Goal: Task Accomplishment & Management: Manage account settings

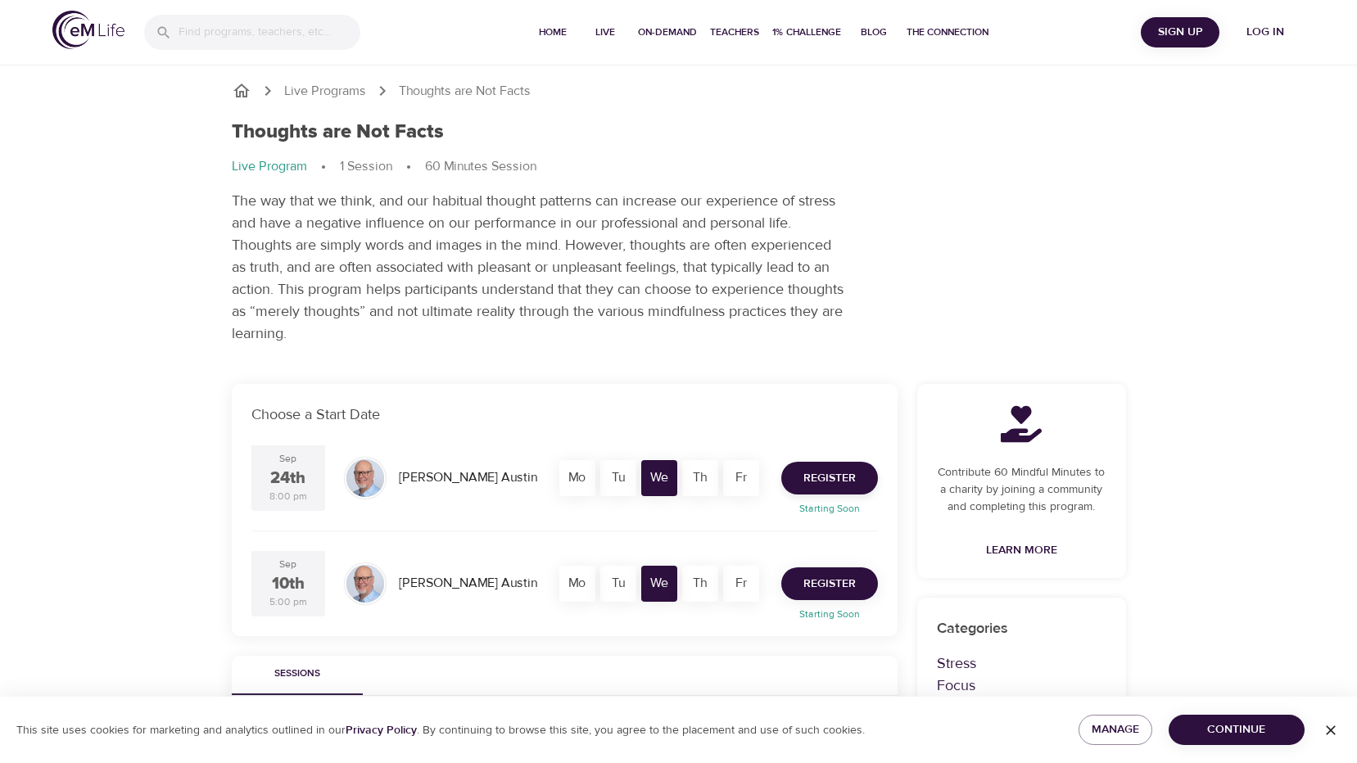
click at [835, 584] on span "Register" at bounding box center [829, 584] width 52 height 20
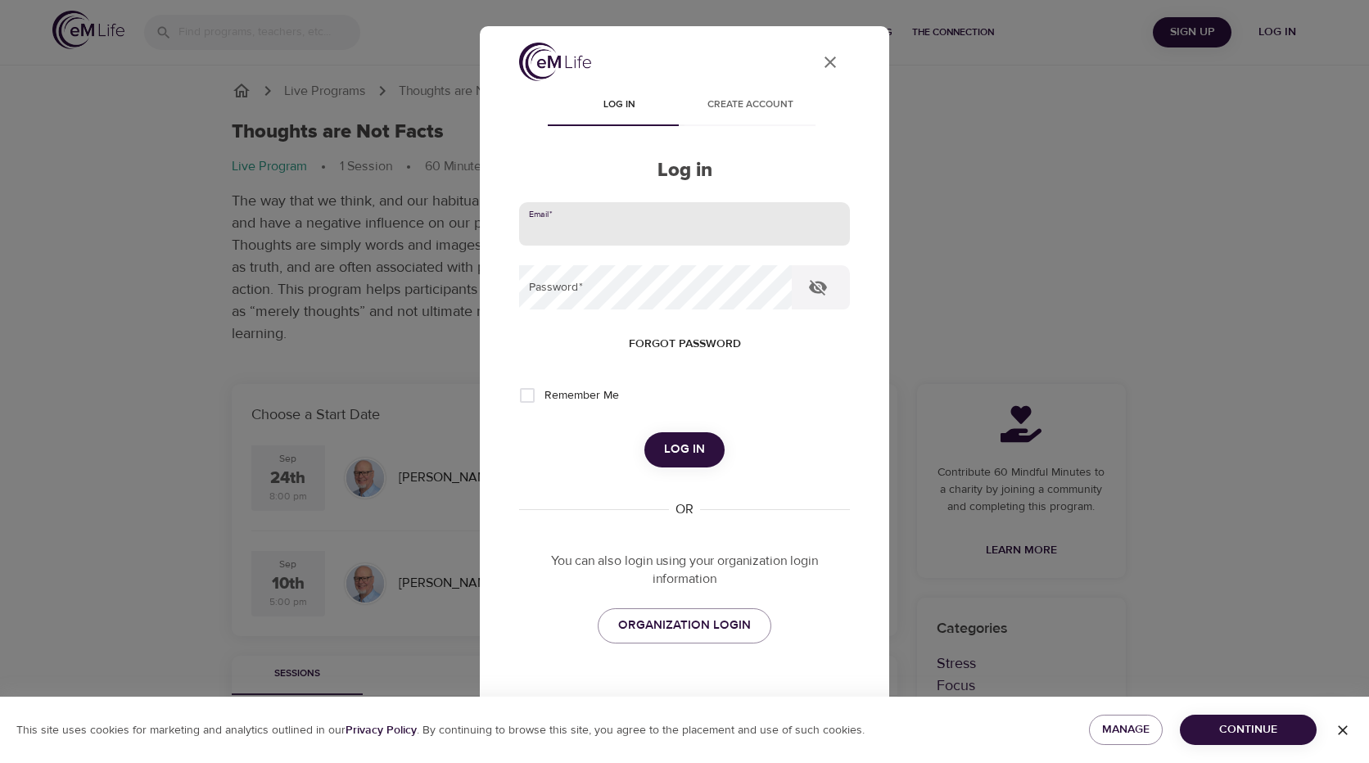
click at [577, 223] on input "email" at bounding box center [684, 224] width 331 height 44
click at [556, 180] on h2 "Log in" at bounding box center [684, 171] width 331 height 24
click at [563, 215] on input "email" at bounding box center [684, 224] width 331 height 44
type input "[EMAIL_ADDRESS][DOMAIN_NAME]"
click at [643, 342] on span "Forgot password" at bounding box center [685, 344] width 112 height 20
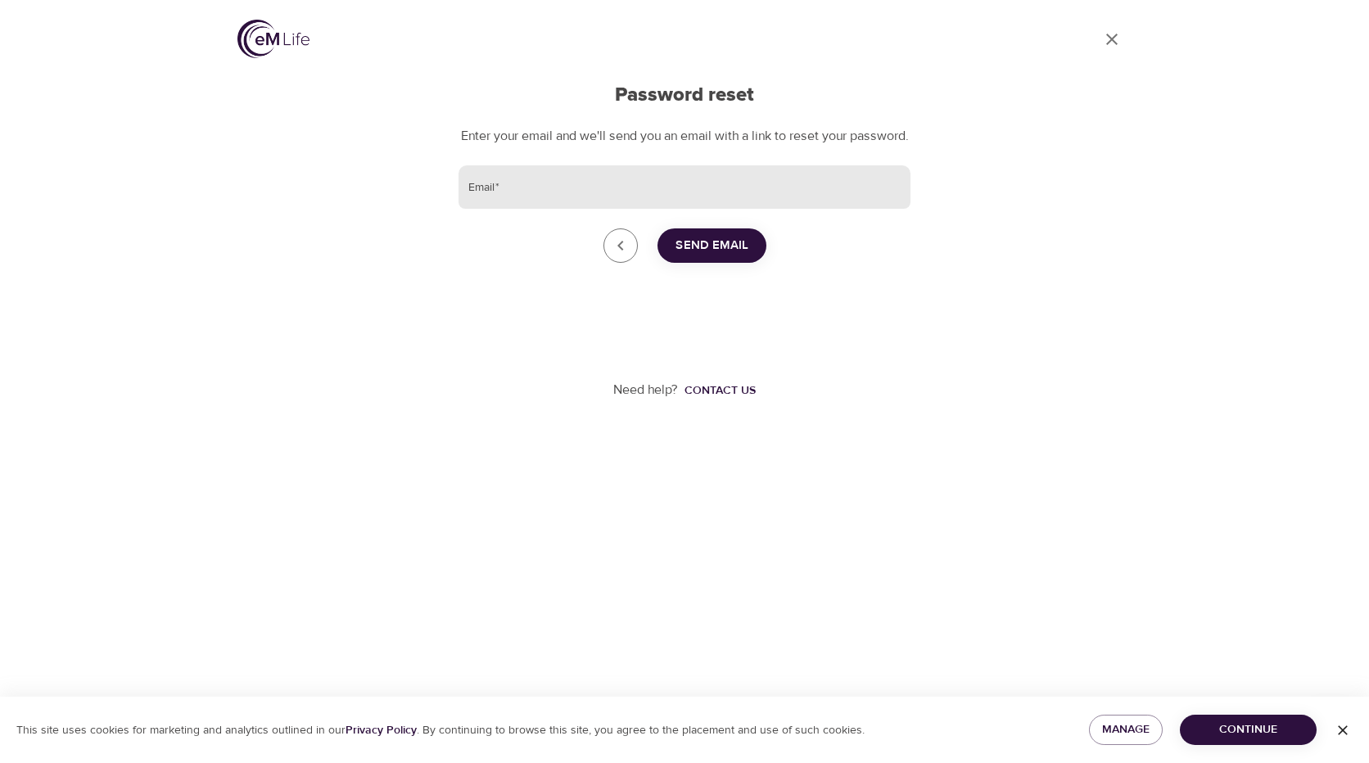
click at [568, 200] on input "Email   *" at bounding box center [685, 187] width 452 height 44
type input "[EMAIL_ADDRESS][DOMAIN_NAME]"
click at [694, 256] on span "Send Email" at bounding box center [712, 245] width 73 height 21
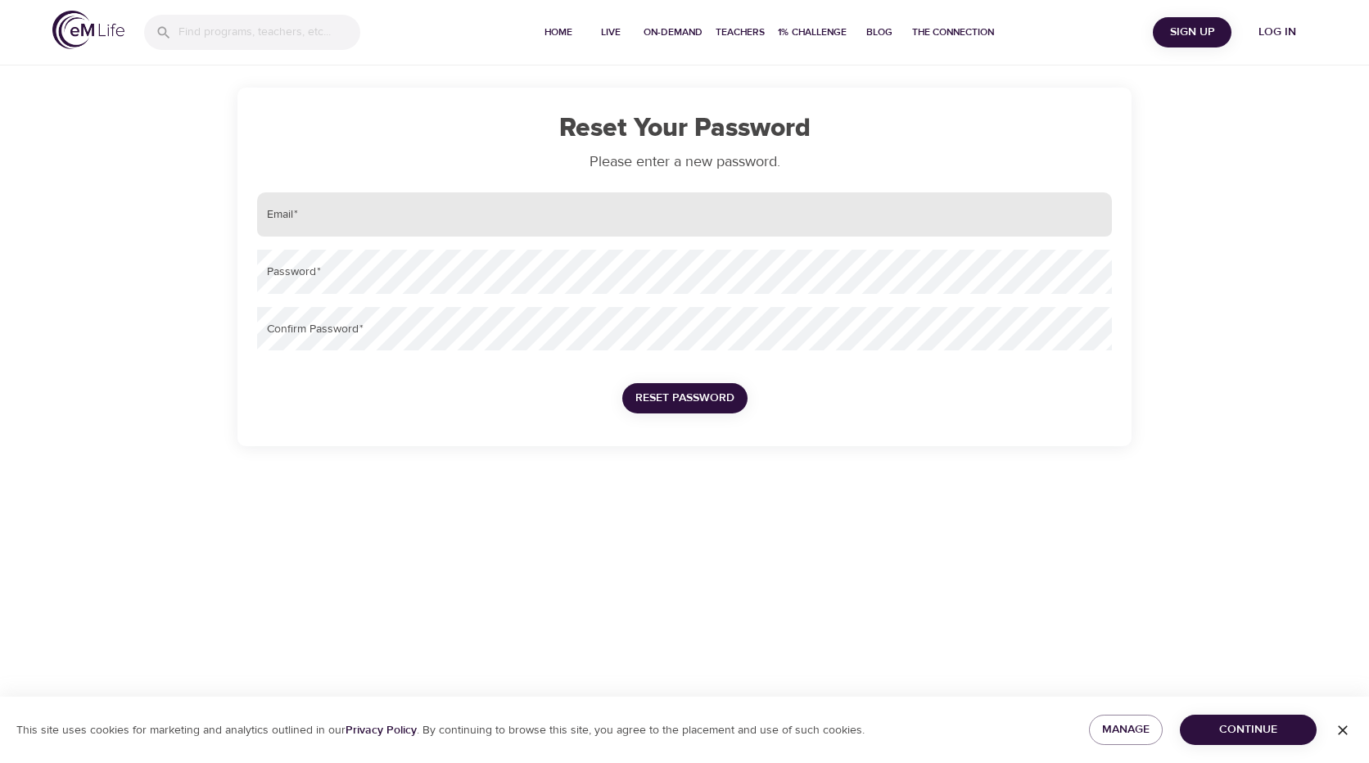
click at [343, 213] on input "email" at bounding box center [684, 214] width 855 height 44
type input "[EMAIL_ADDRESS][DOMAIN_NAME]"
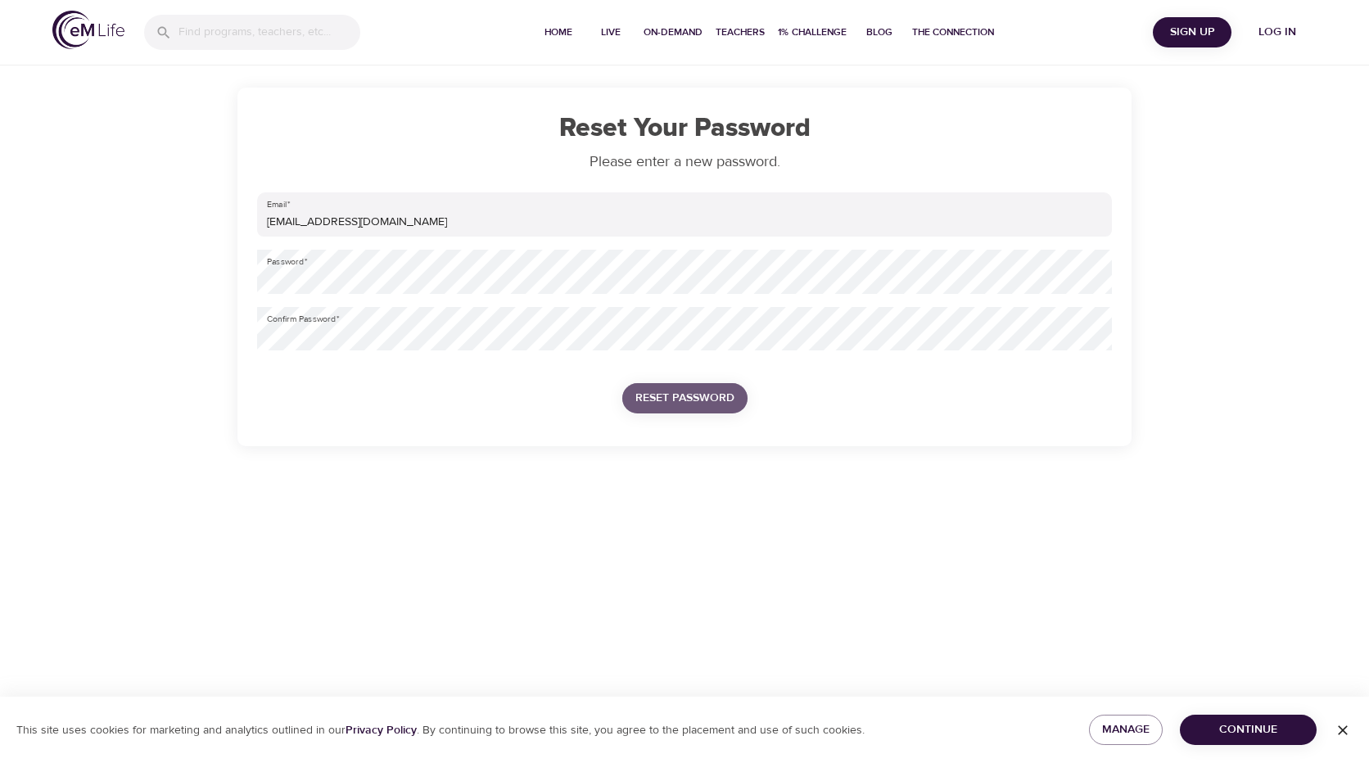
click at [668, 391] on span "Reset Password" at bounding box center [685, 398] width 99 height 20
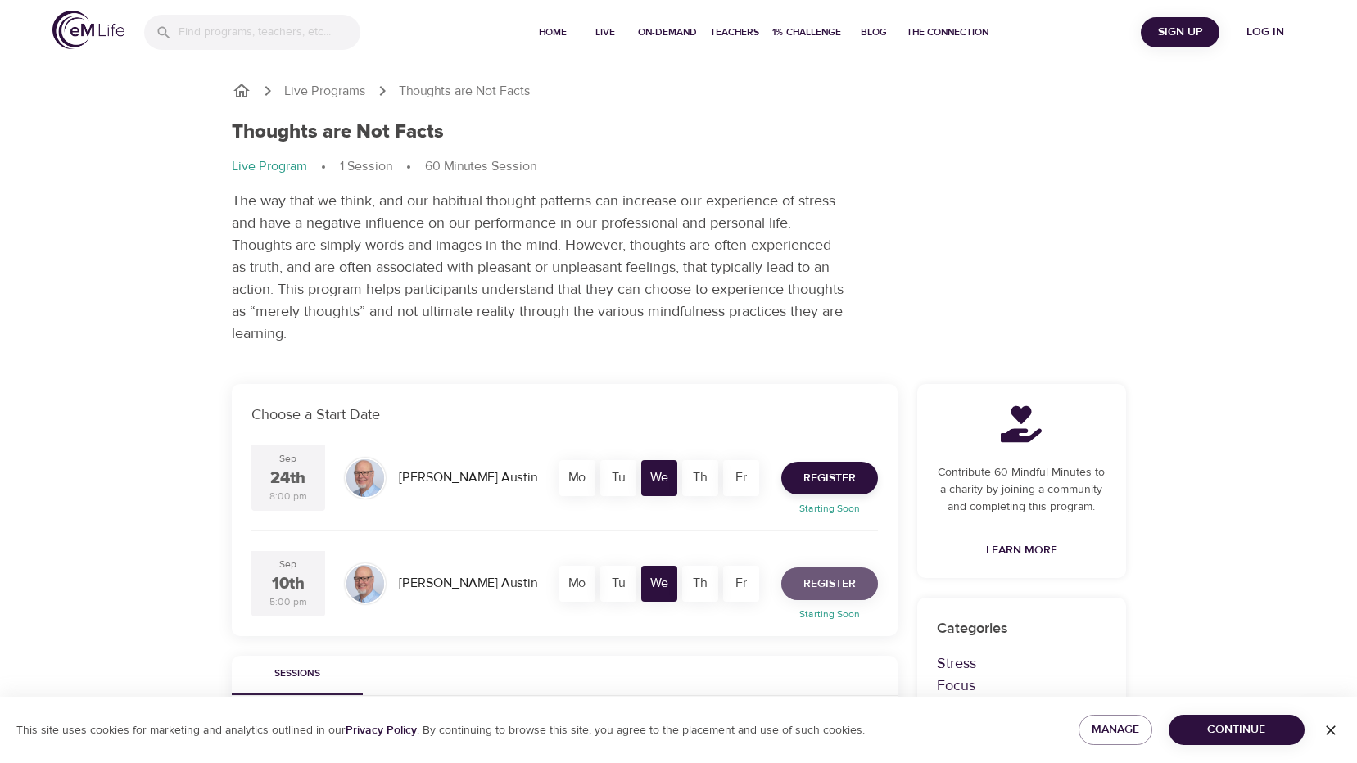
click at [828, 577] on span "Register" at bounding box center [829, 584] width 52 height 20
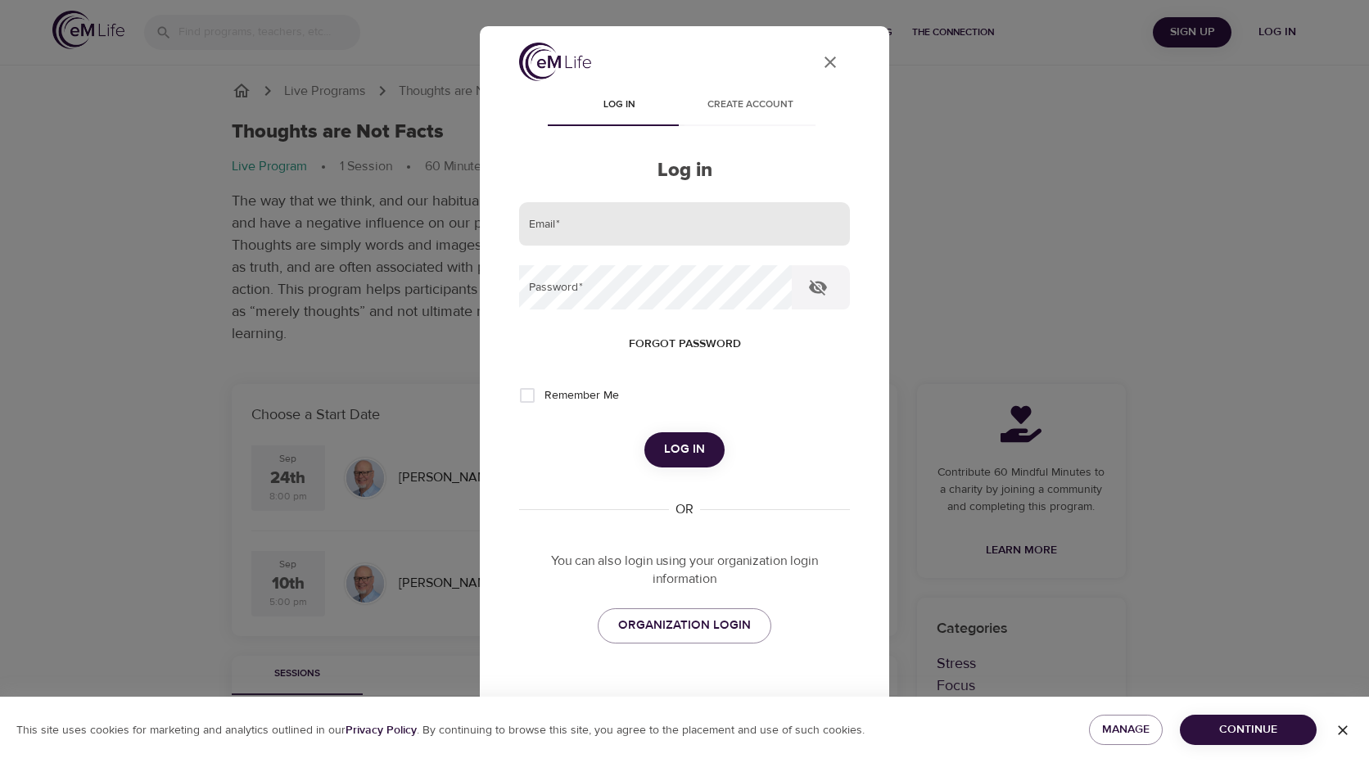
click at [617, 221] on input "email" at bounding box center [684, 224] width 331 height 44
type input "[EMAIL_ADDRESS][DOMAIN_NAME]"
click at [669, 452] on span "Log in" at bounding box center [684, 449] width 41 height 21
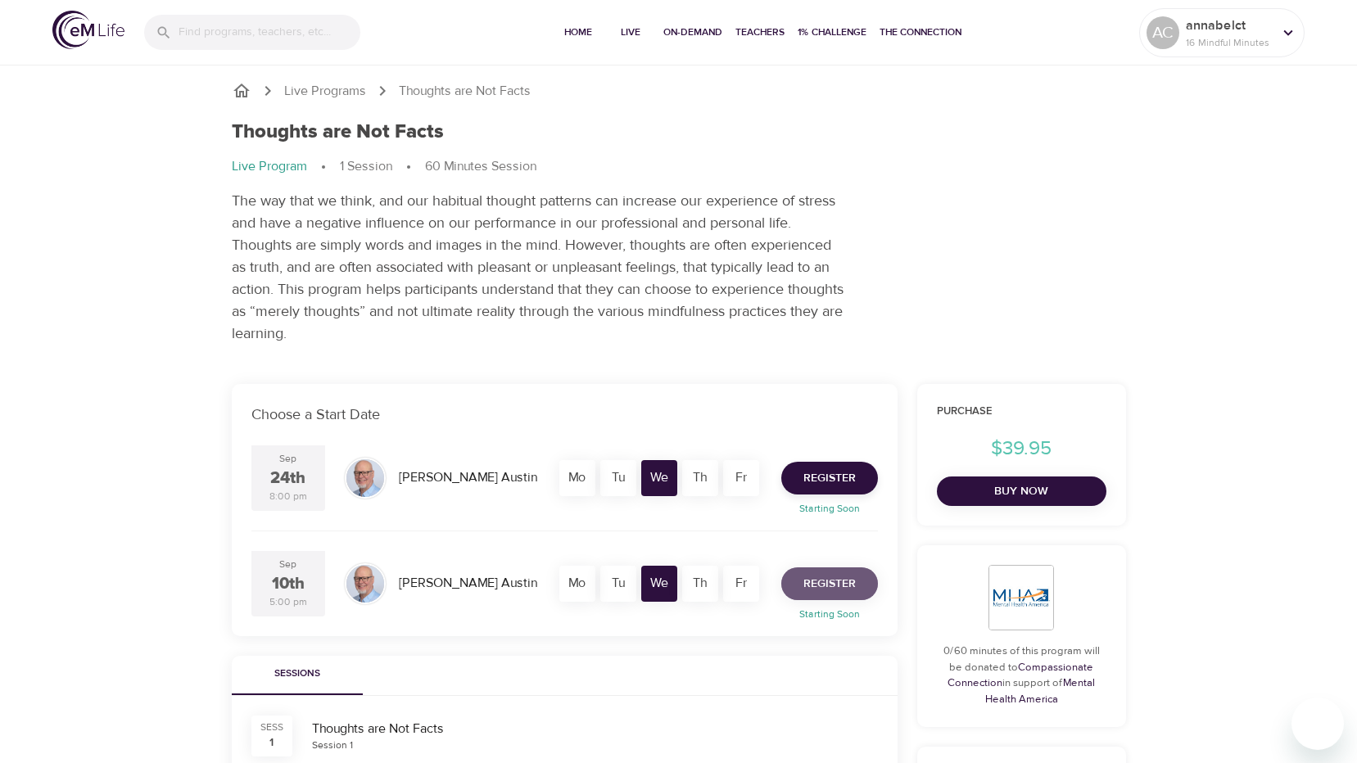
click at [822, 581] on span "Register" at bounding box center [829, 584] width 52 height 20
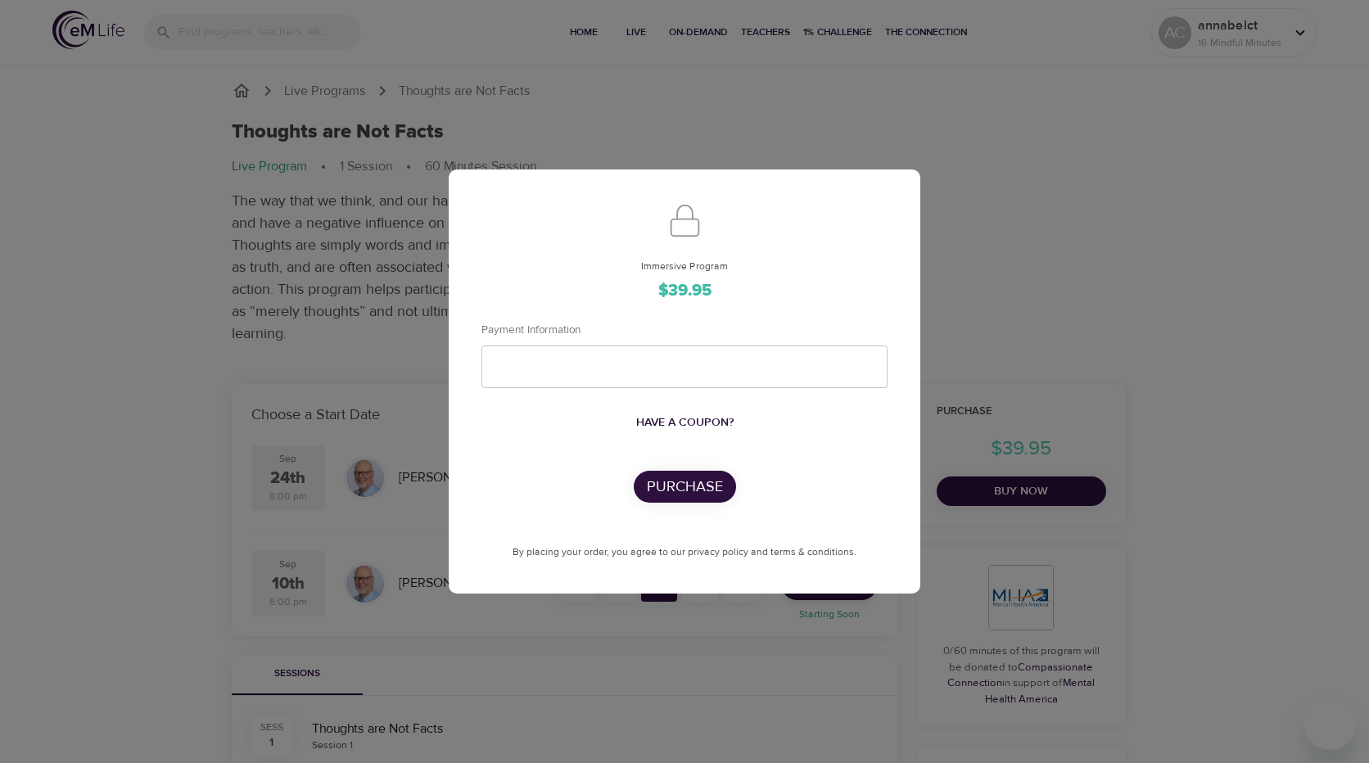
click at [147, 373] on div "Immersive Program $39.95 Payment Information Have a coupon? Purchase By placing…" at bounding box center [684, 381] width 1369 height 763
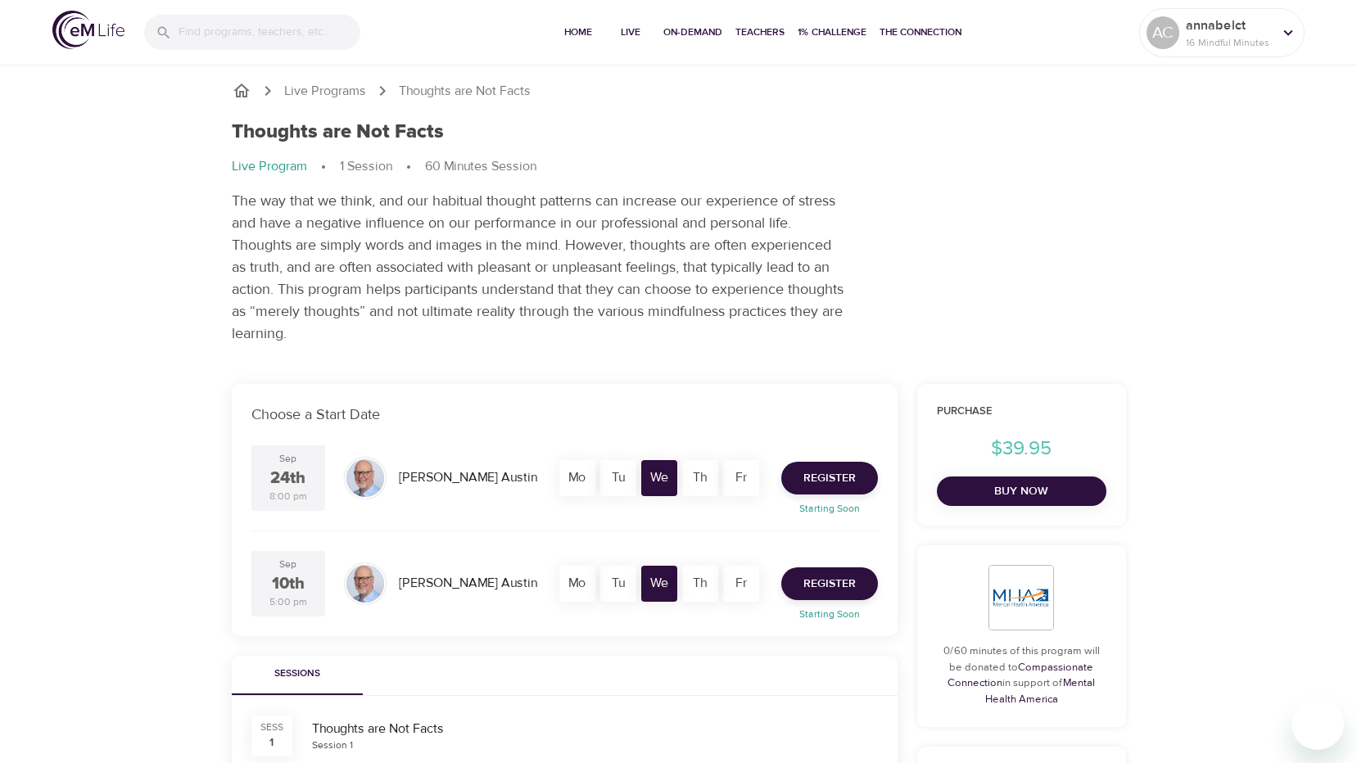
click at [165, 375] on div "Live Programs Thoughts are Not Facts Thoughts are Not Facts Live Program 1 Sess…" at bounding box center [678, 696] width 1357 height 1393
click at [1274, 30] on div "annabelct 16 Mindful Minutes" at bounding box center [1229, 32] width 93 height 41
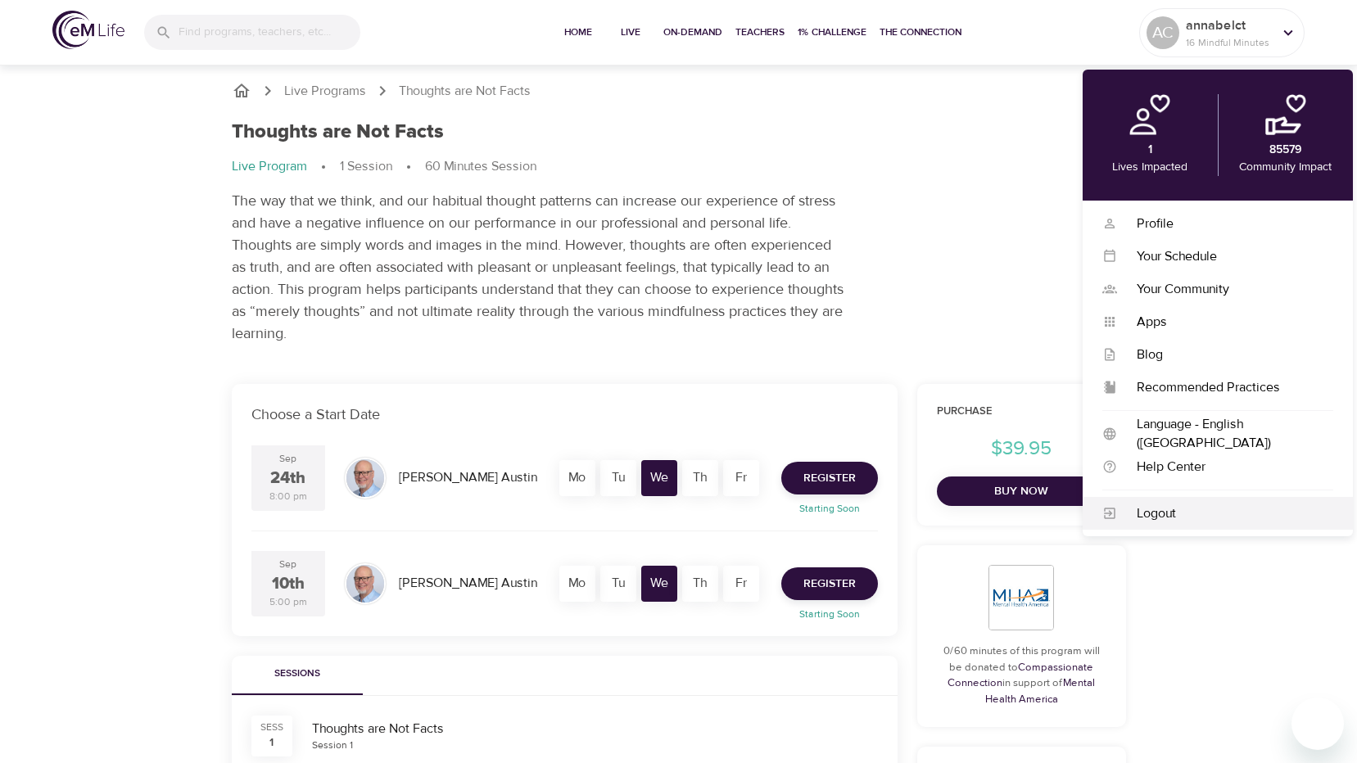
click at [1144, 509] on div "Logout" at bounding box center [1225, 513] width 216 height 19
